Goal: Use online tool/utility

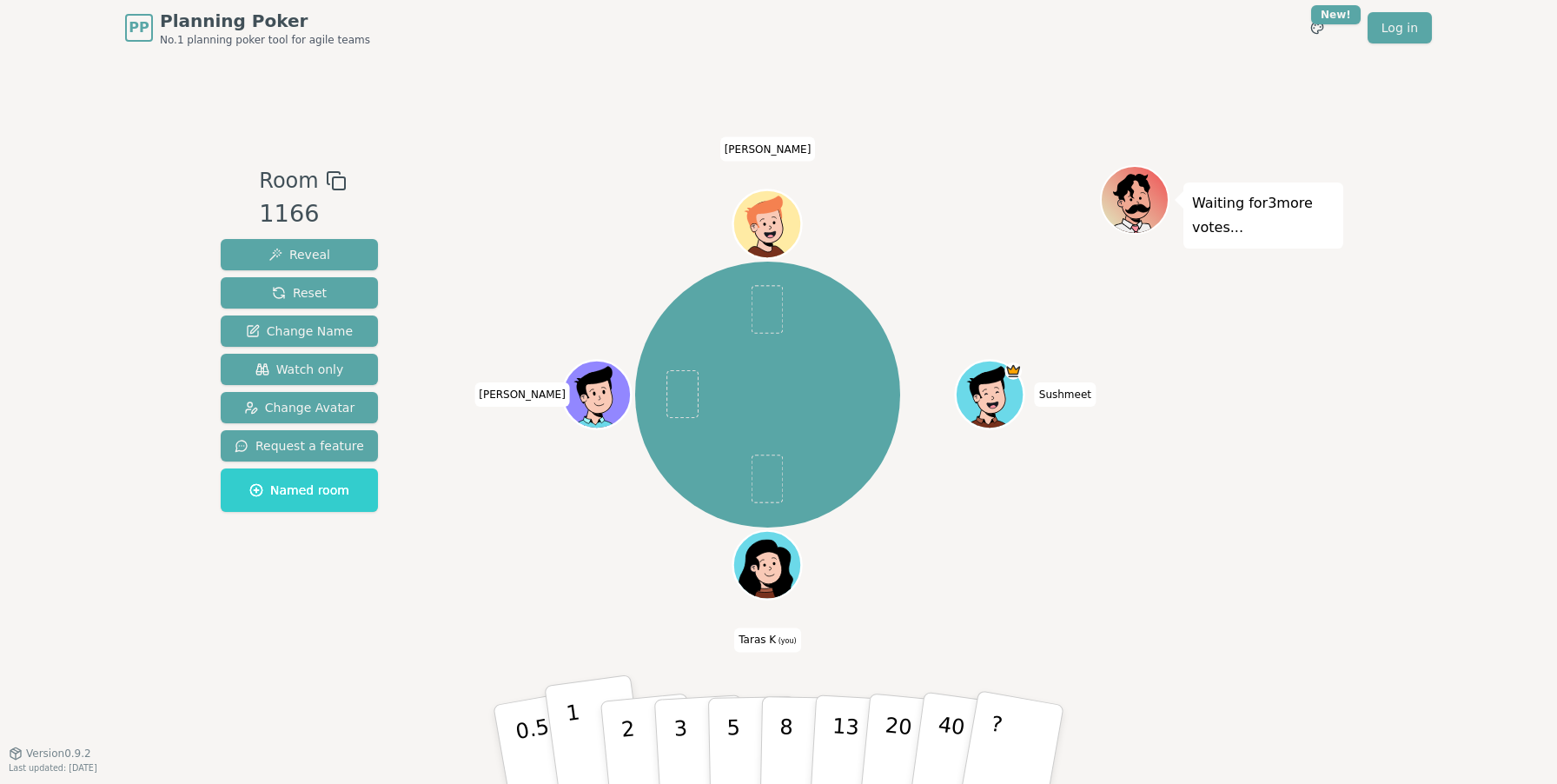
click at [591, 759] on button "1" at bounding box center [596, 745] width 104 height 141
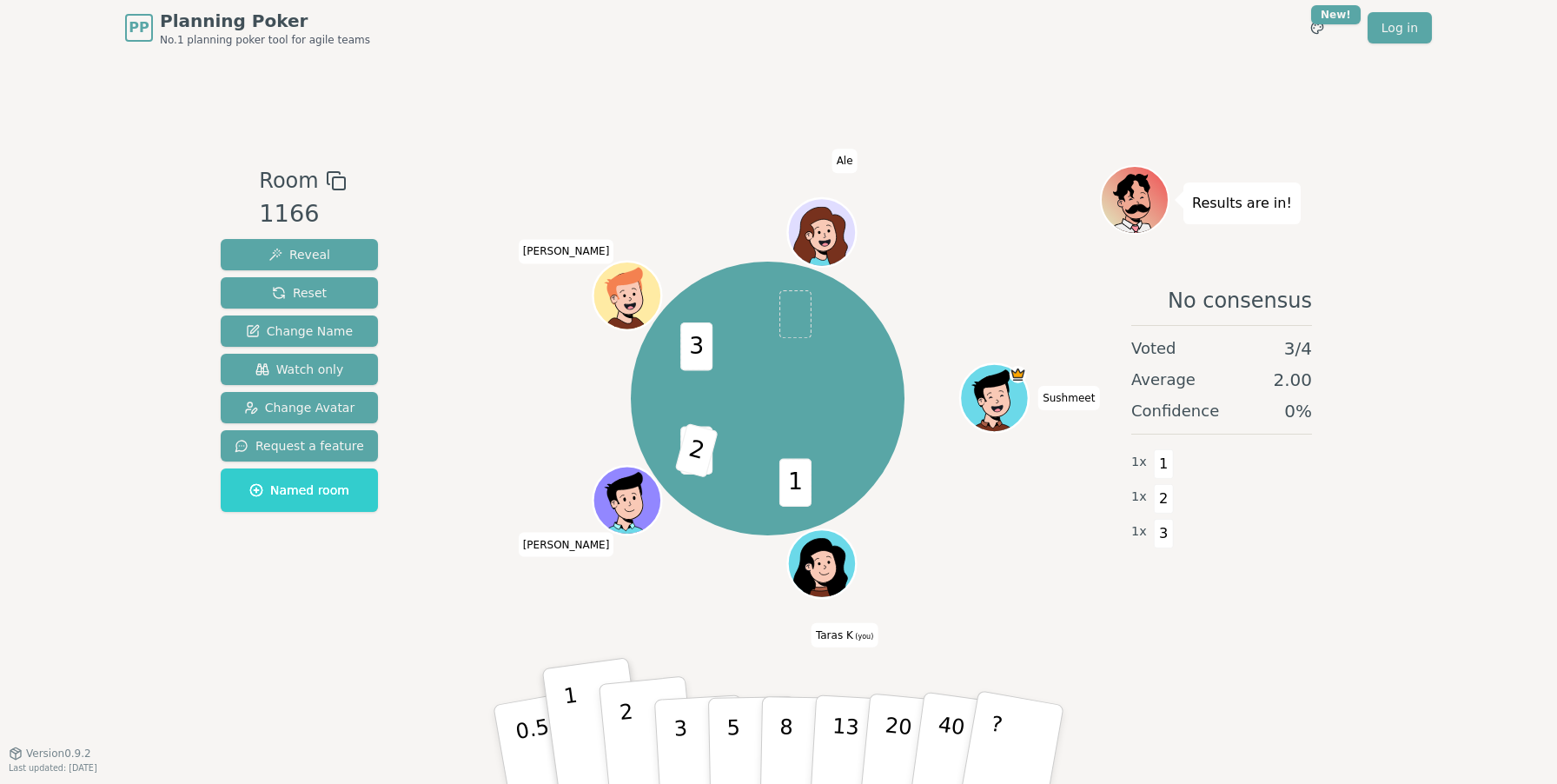
click at [622, 734] on p "2" at bounding box center [630, 746] width 22 height 95
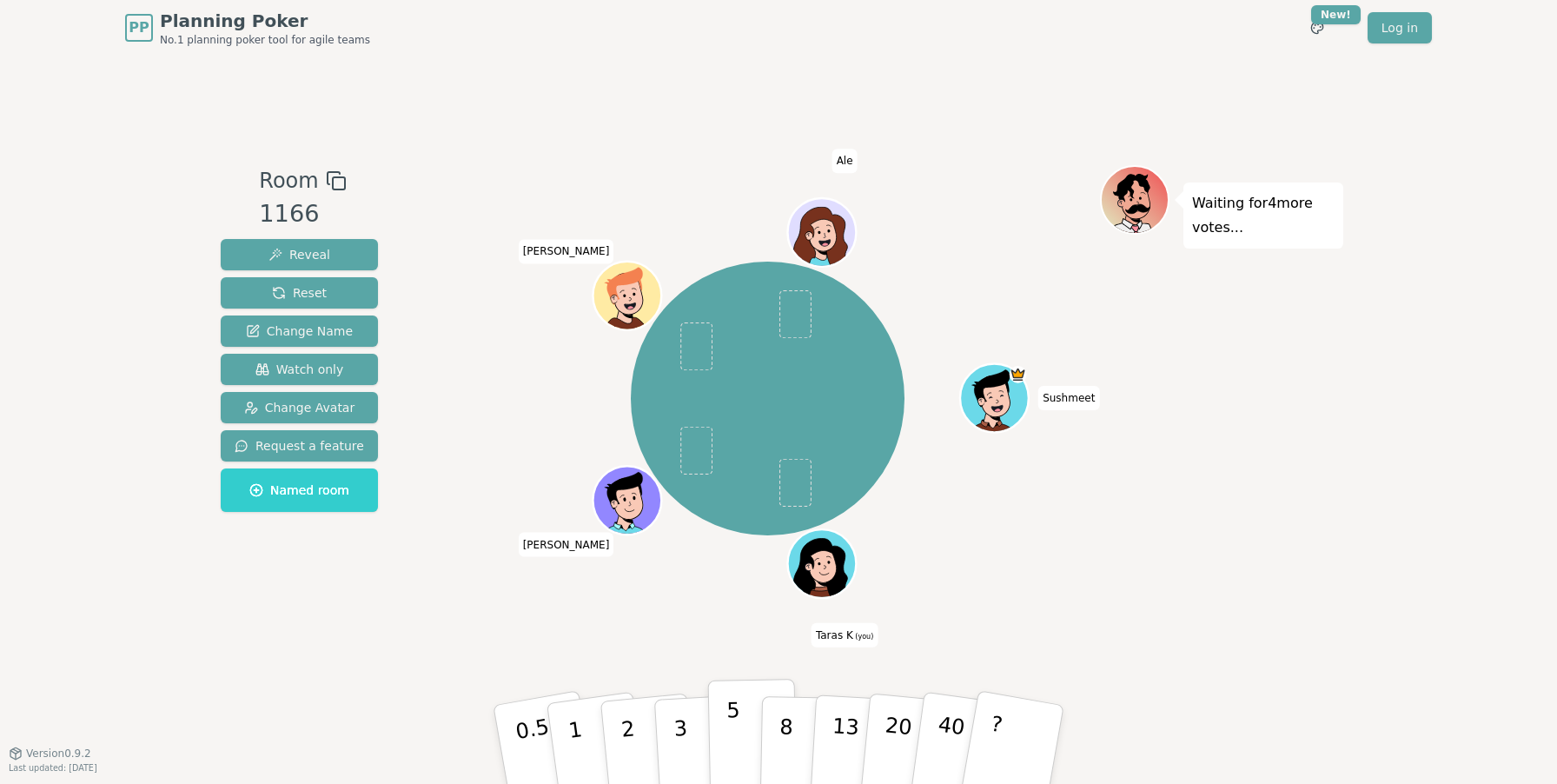
click at [722, 735] on button "5" at bounding box center [753, 745] width 89 height 132
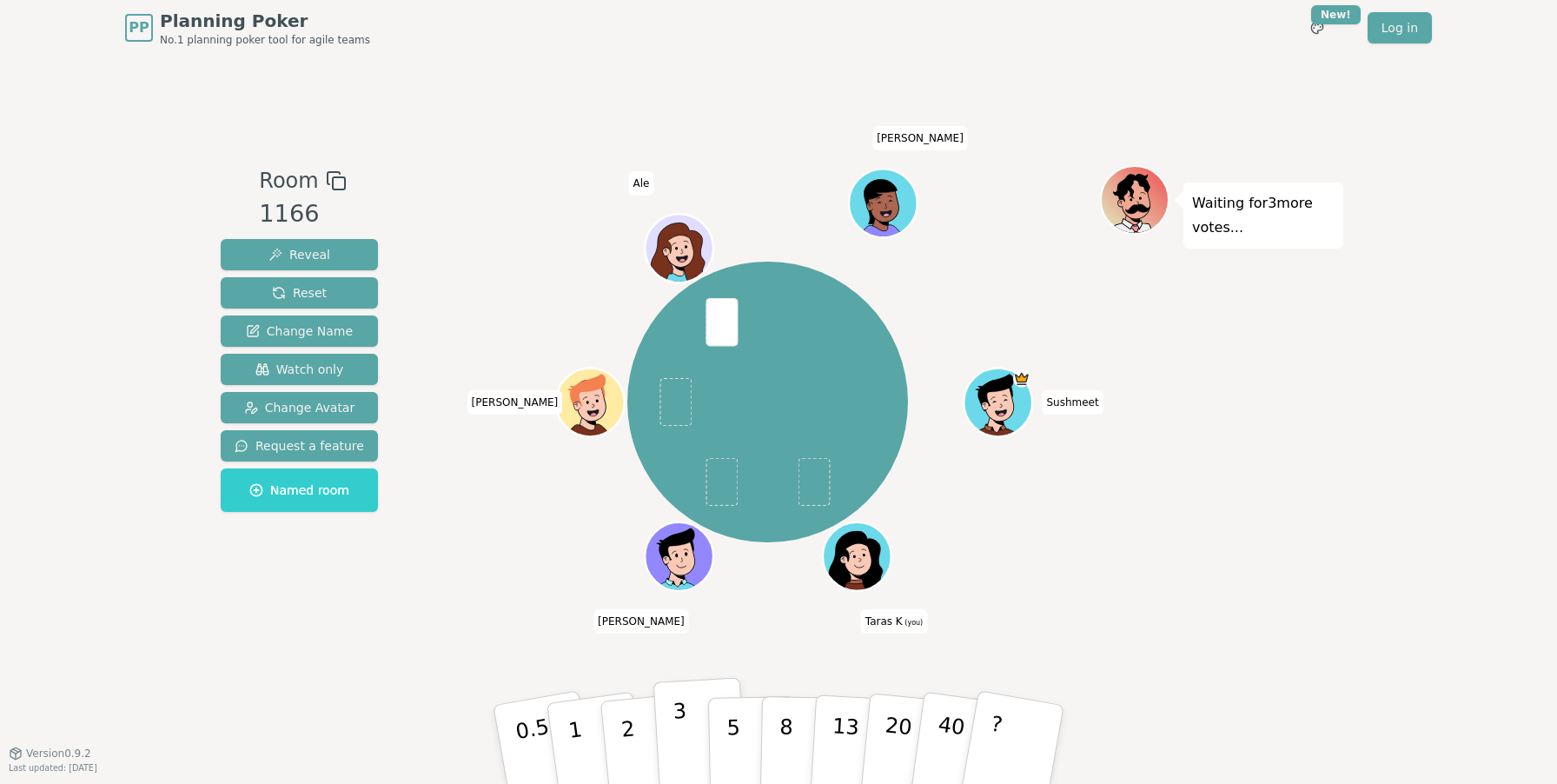
click at [686, 744] on p "3" at bounding box center [682, 746] width 19 height 95
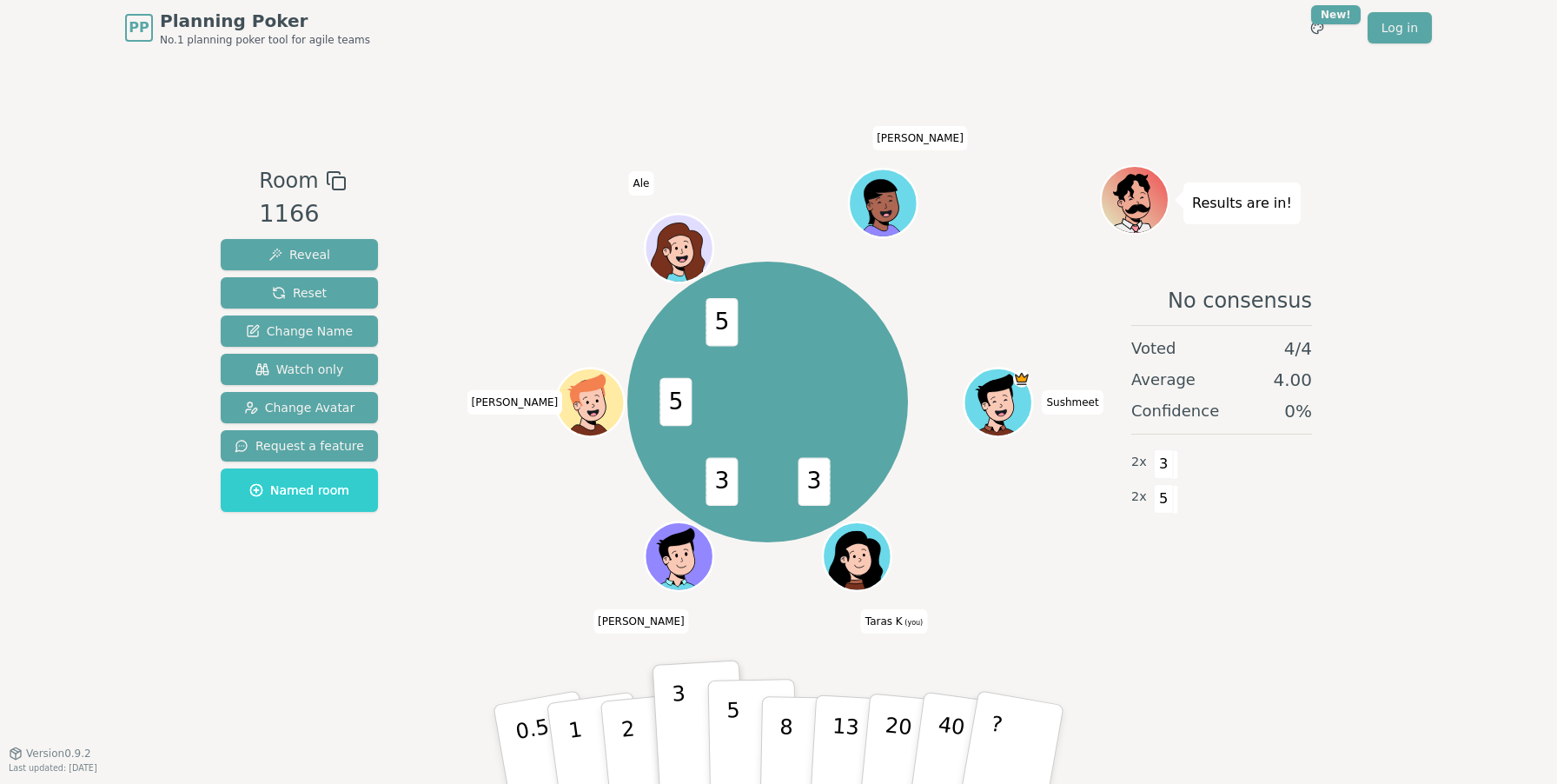
click at [728, 719] on p "5" at bounding box center [733, 744] width 15 height 94
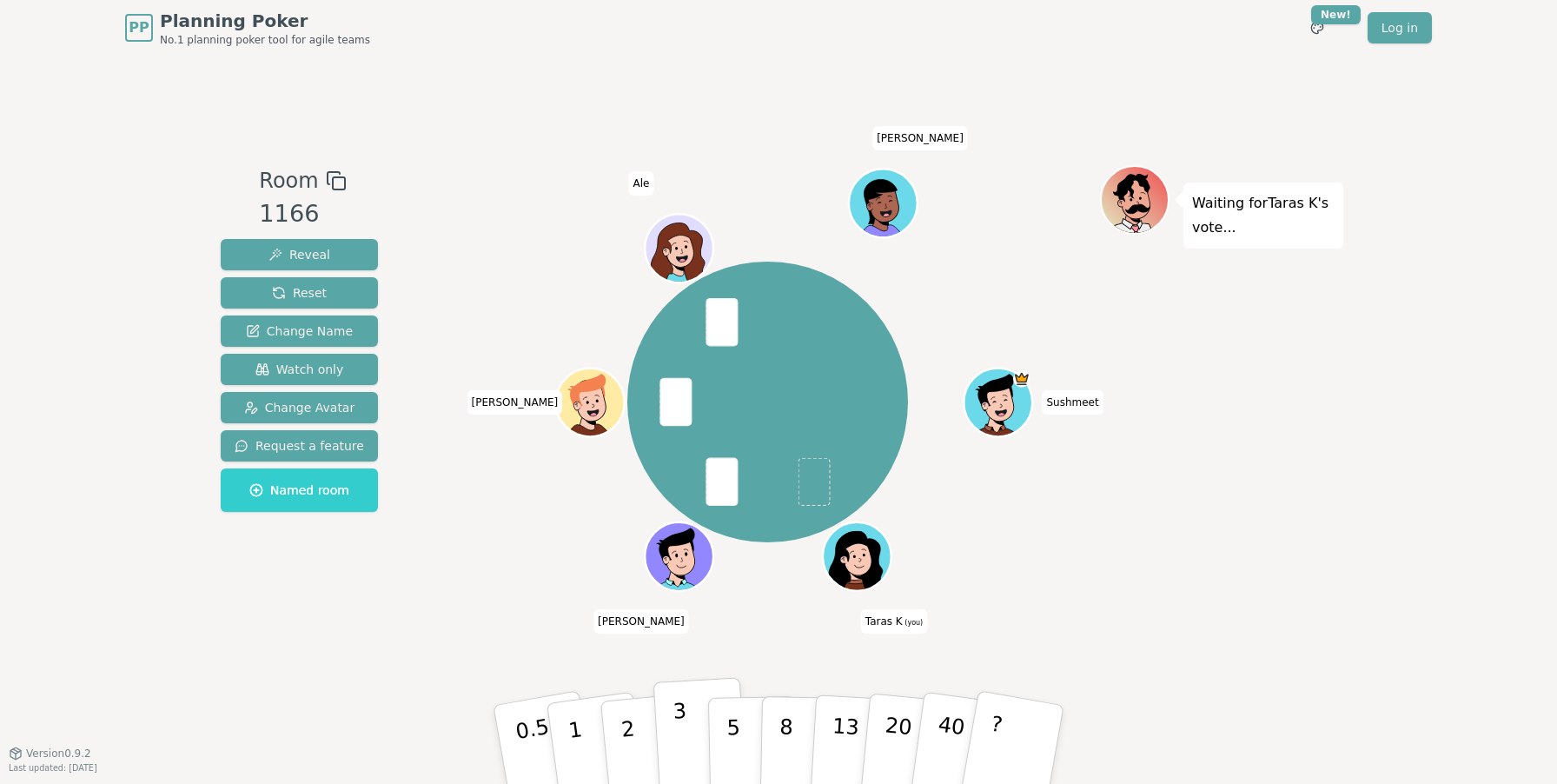
click at [674, 746] on button "3" at bounding box center [701, 745] width 95 height 136
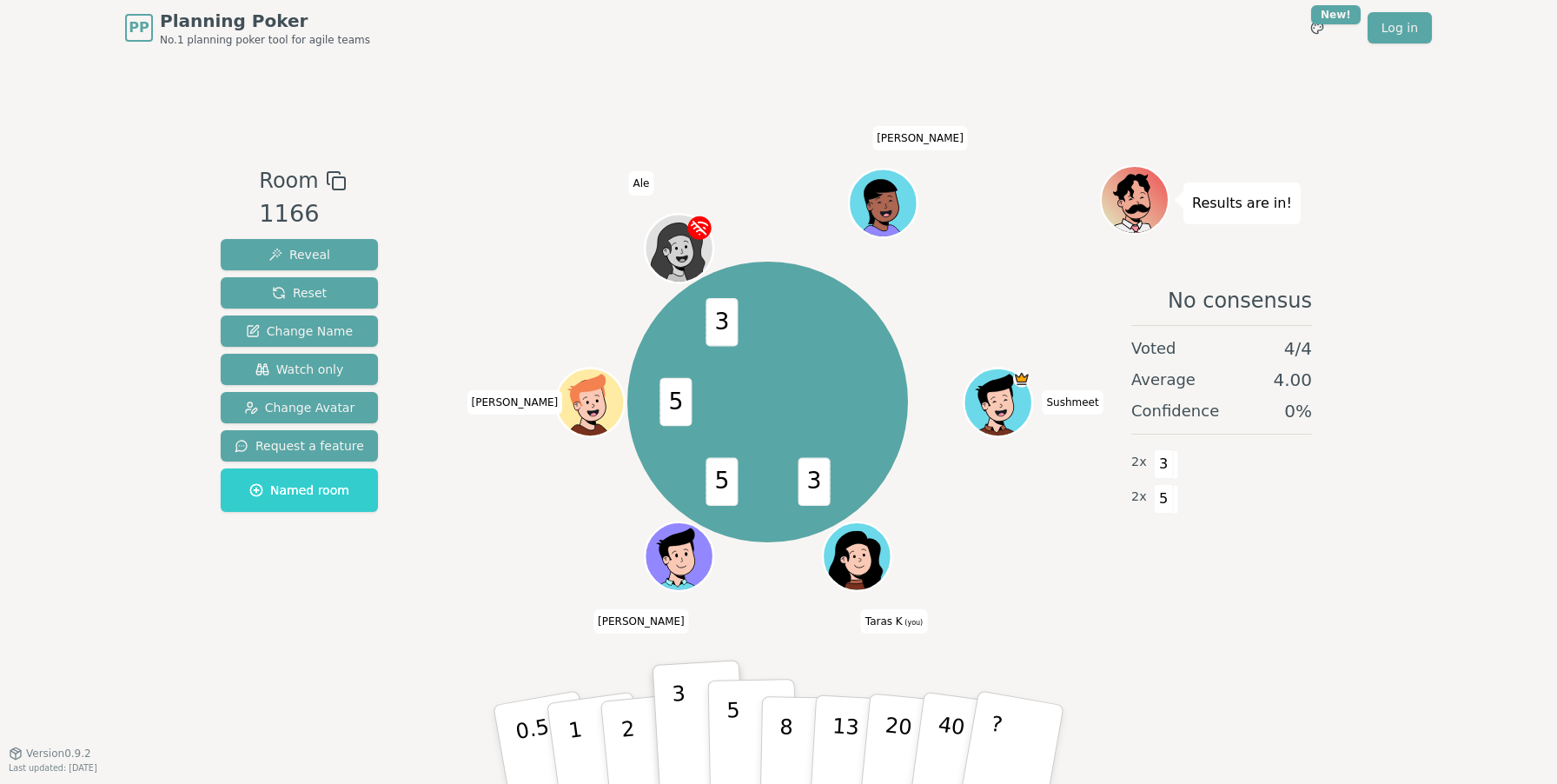
click at [748, 722] on button "5" at bounding box center [753, 745] width 89 height 132
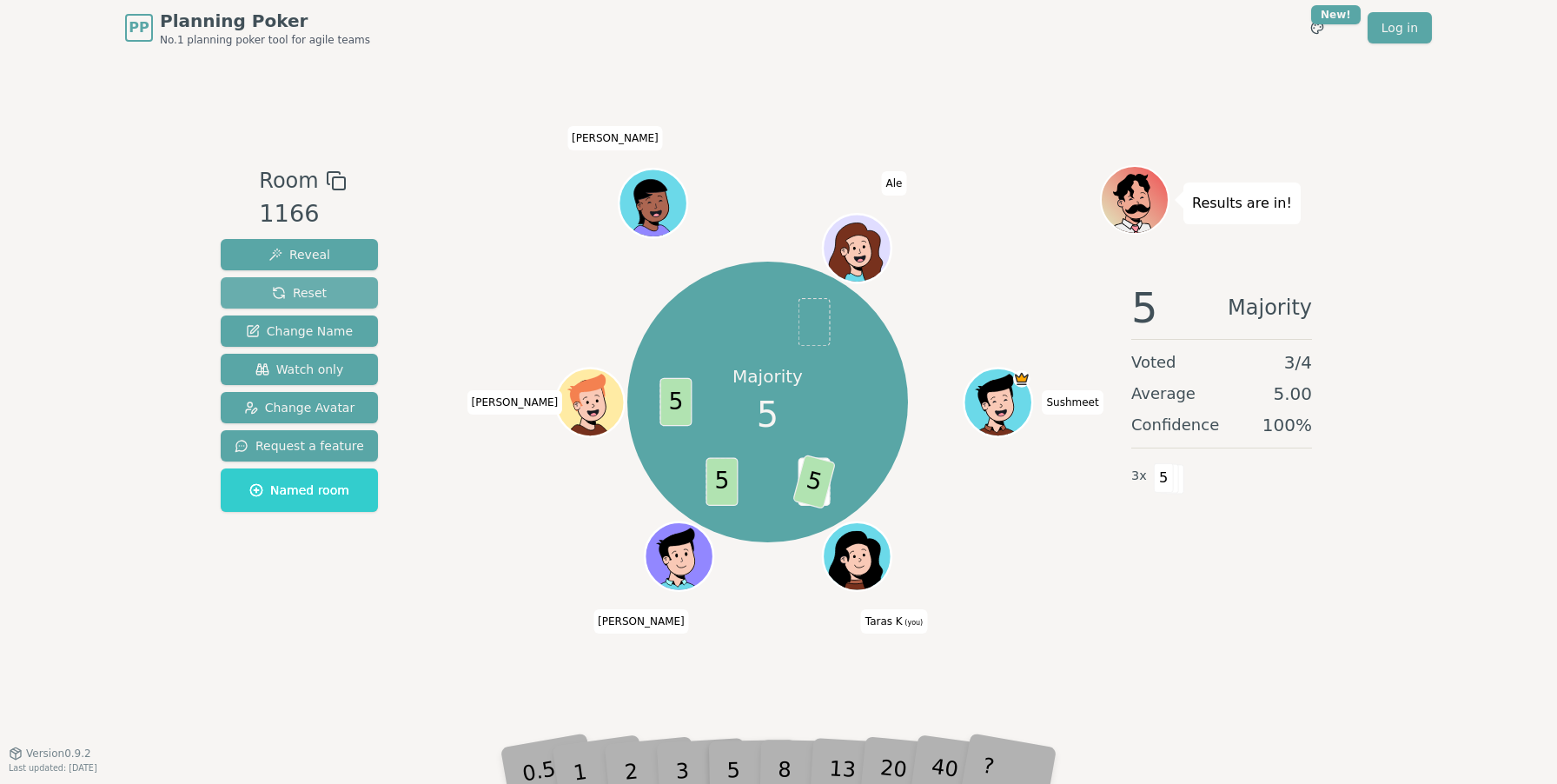
click at [340, 296] on button "Reset" at bounding box center [299, 292] width 157 height 31
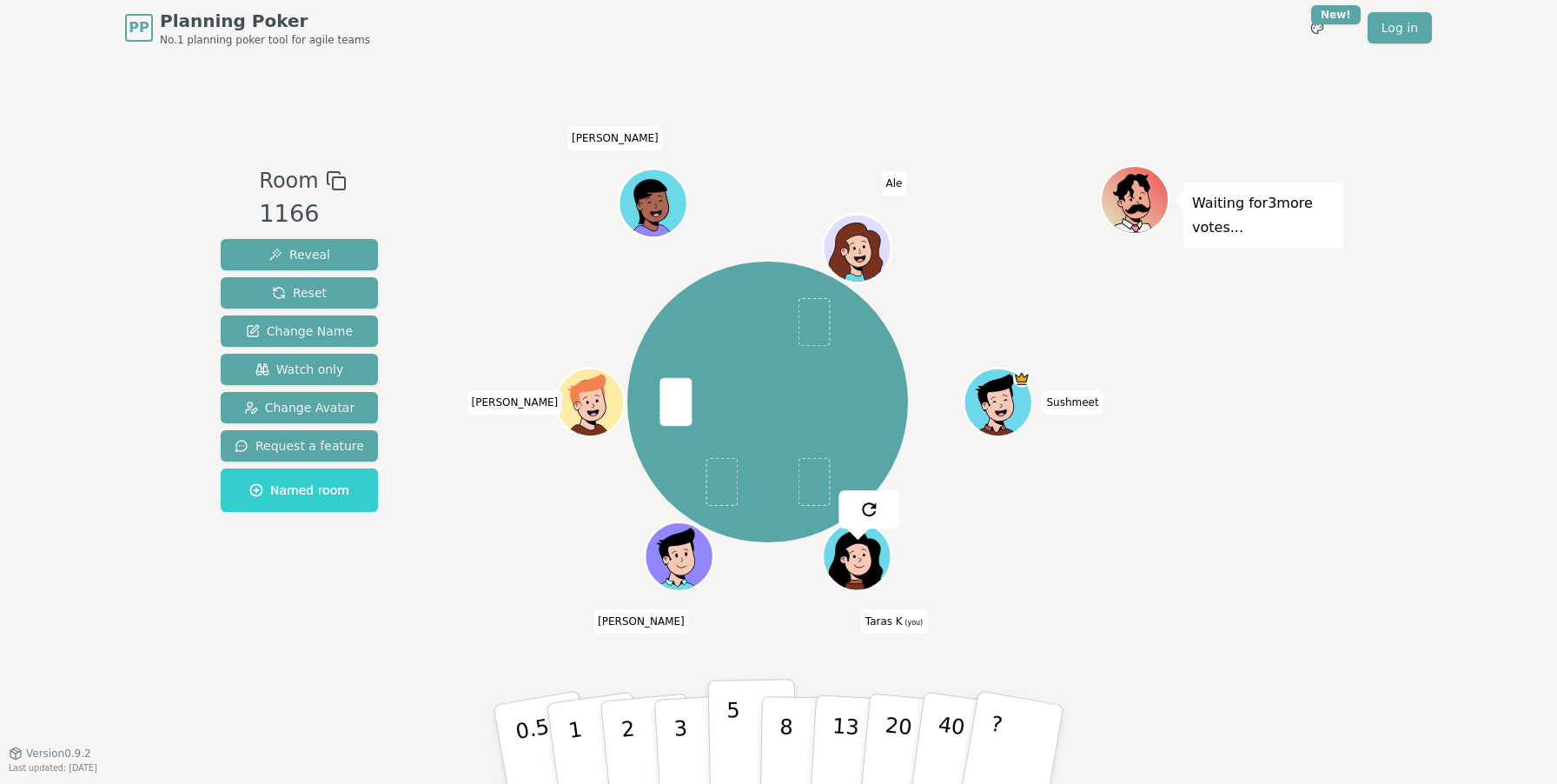
click at [733, 726] on p "5" at bounding box center [733, 744] width 15 height 94
click at [740, 753] on button "5" at bounding box center [753, 745] width 89 height 132
click at [729, 748] on p "5" at bounding box center [733, 744] width 15 height 94
click at [677, 738] on p "3" at bounding box center [682, 746] width 19 height 95
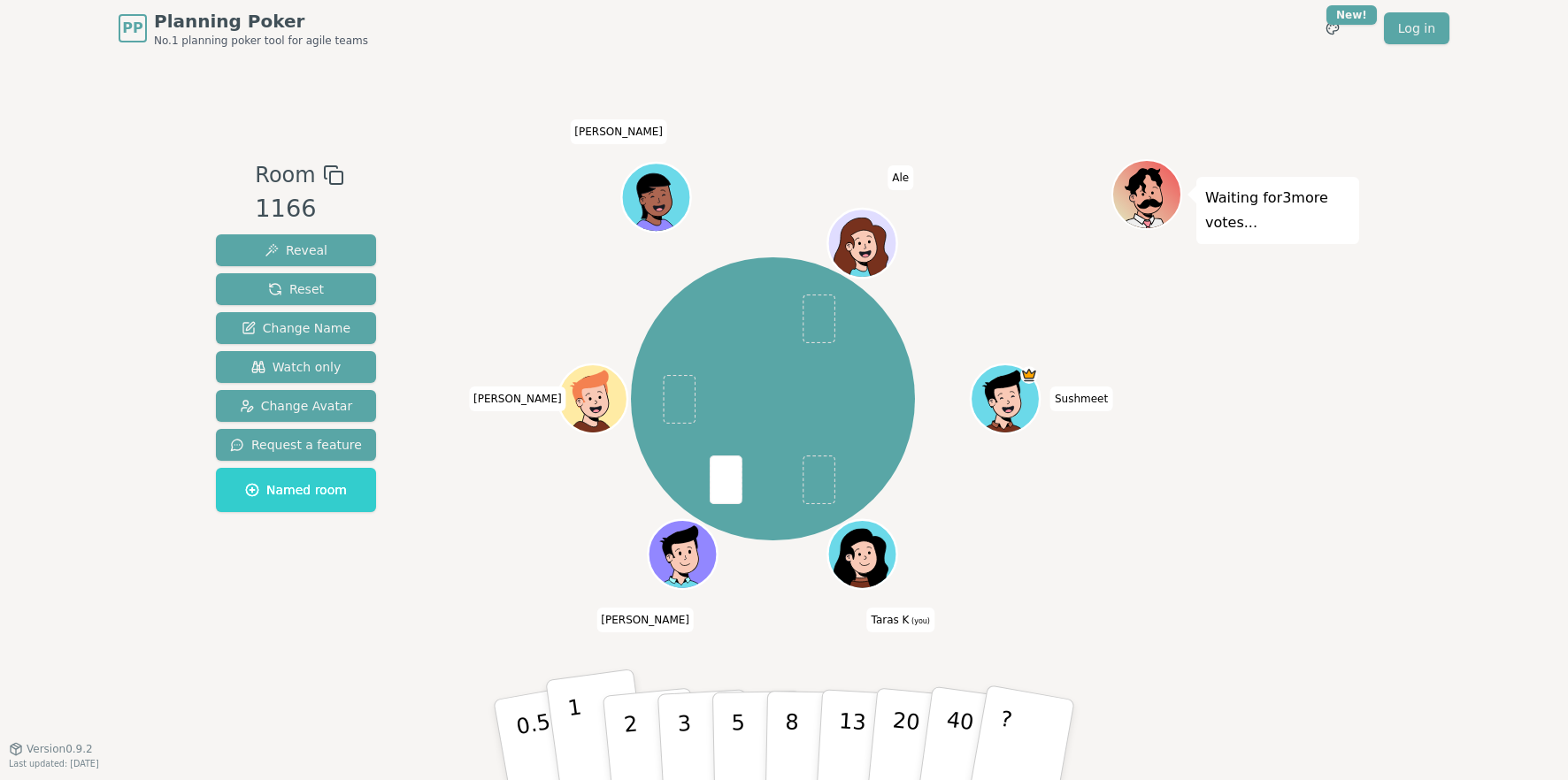
click at [595, 741] on button "1" at bounding box center [598, 741] width 106 height 144
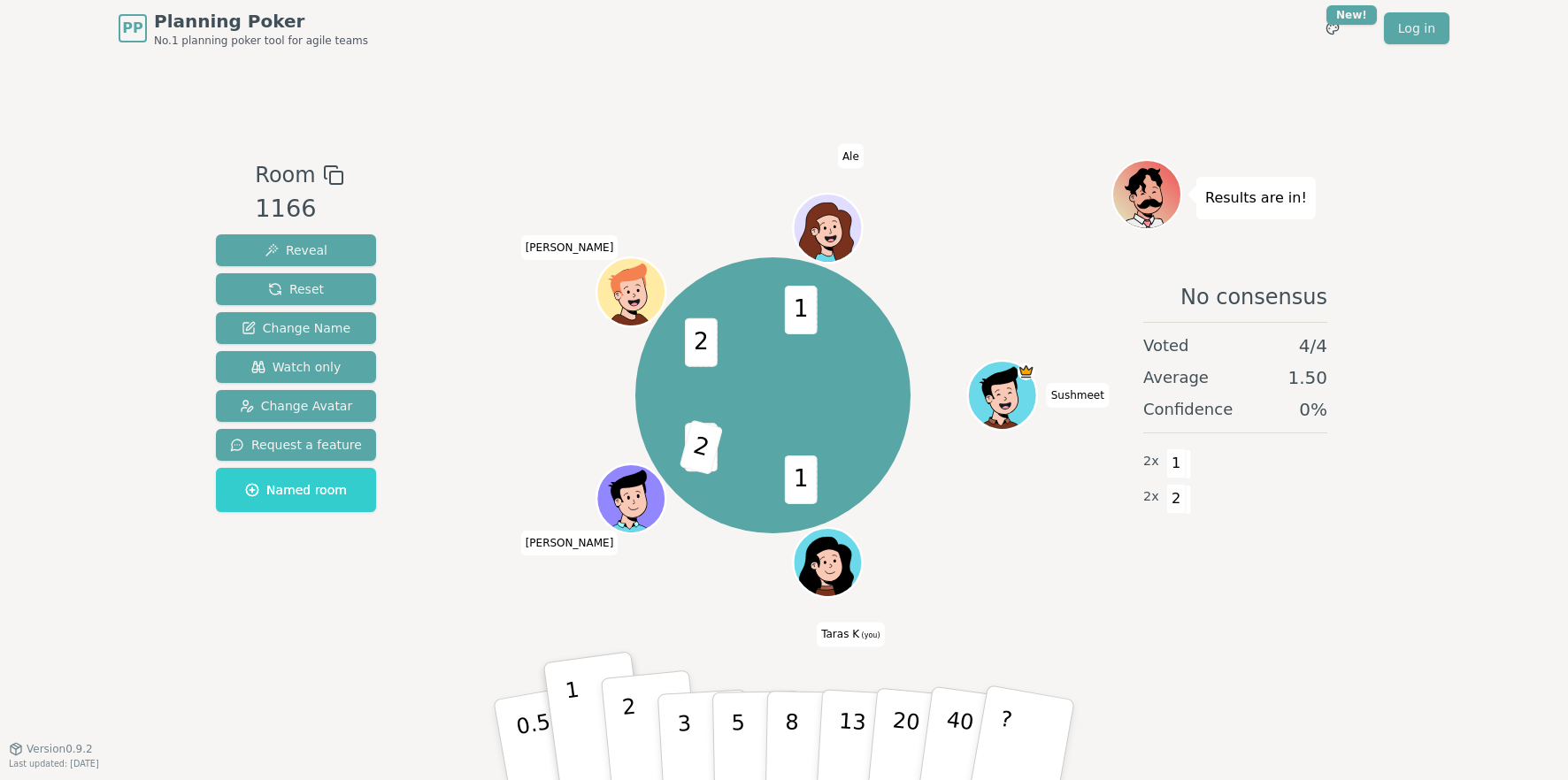
click at [621, 740] on button "2" at bounding box center [651, 740] width 101 height 141
